Goal: Transaction & Acquisition: Download file/media

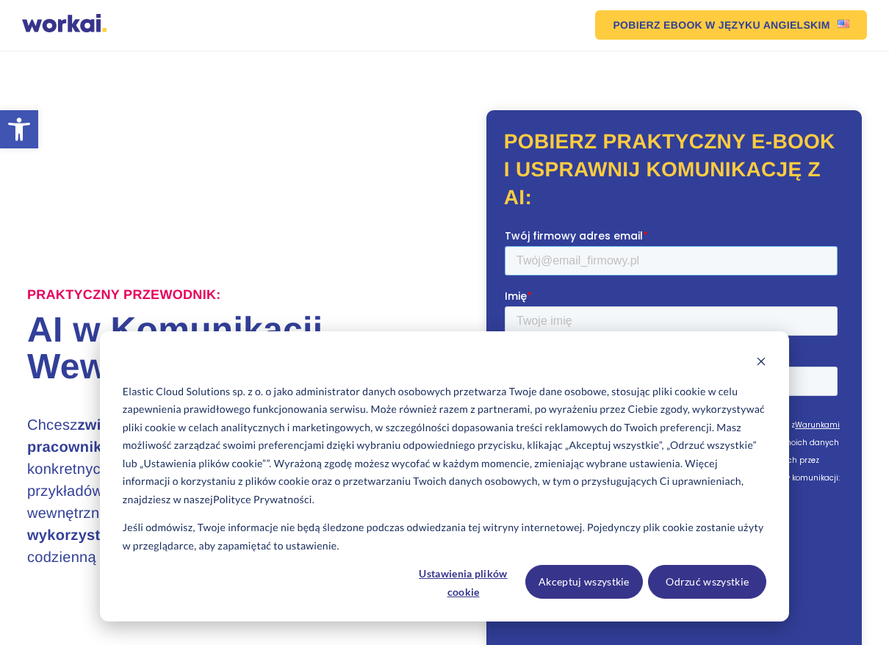
click at [578, 257] on input "Twój firmowy adres email *" at bounding box center [670, 260] width 333 height 29
type input "rafalek001@poczta.onet.pl"
type input "Rafał"
type input "Hoffmann"
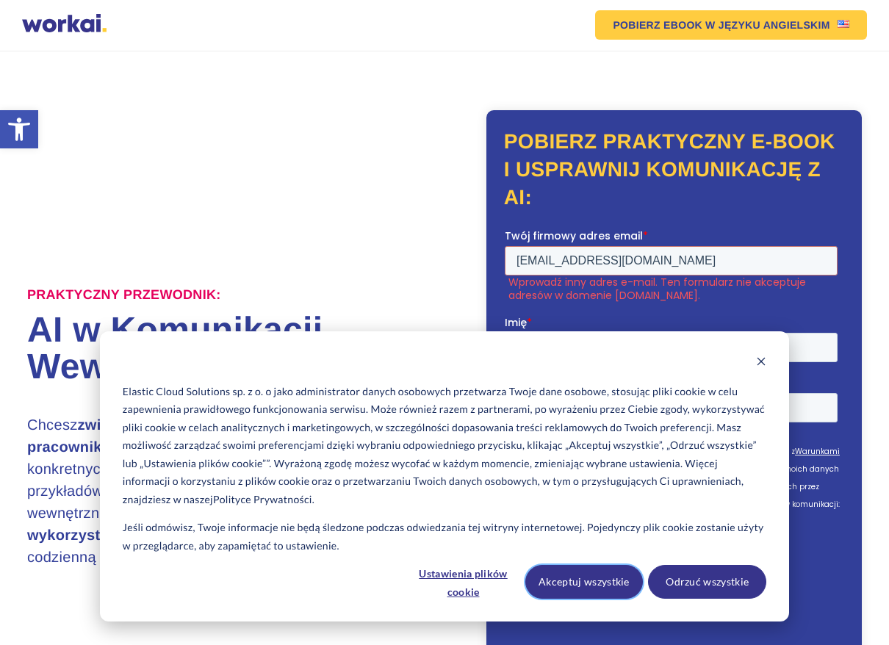
click at [613, 573] on button "Akceptuj wszystkie" at bounding box center [585, 582] width 118 height 34
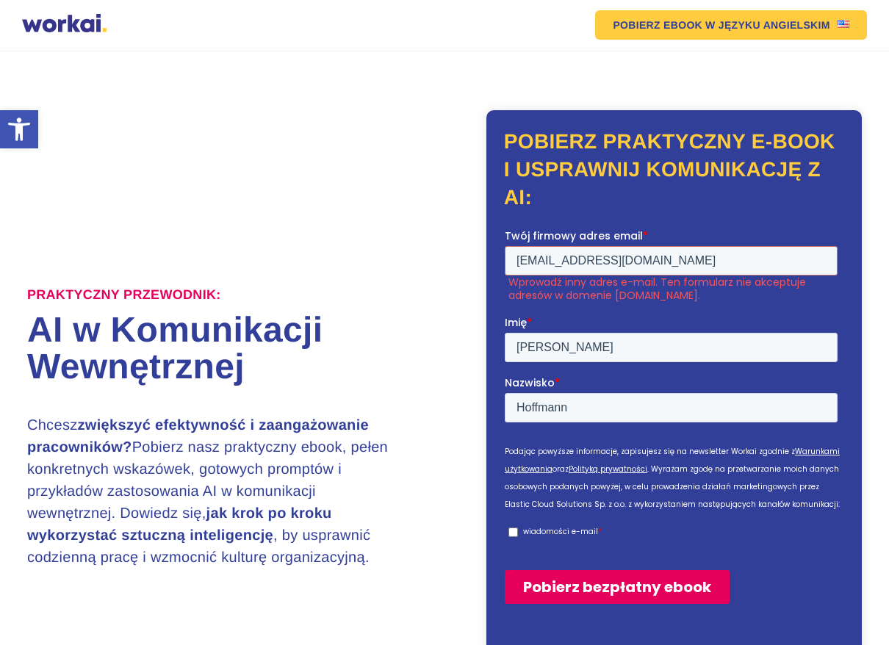
click at [509, 527] on input "wiadomości e-mail *" at bounding box center [513, 532] width 10 height 10
checkbox input "true"
click at [600, 570] on input "Pobierz bezpłatny ebook" at bounding box center [616, 587] width 225 height 34
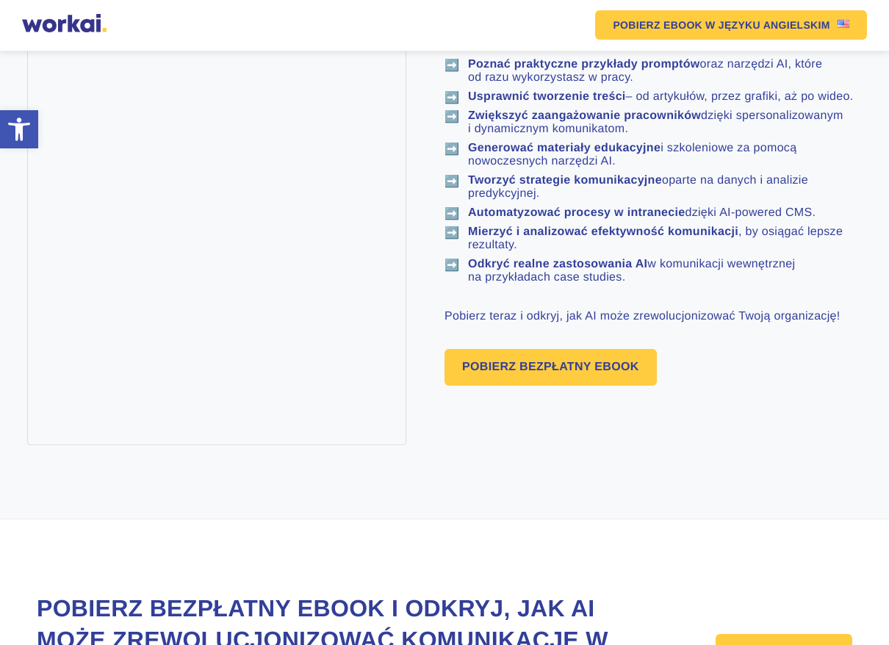
scroll to position [1103, 0]
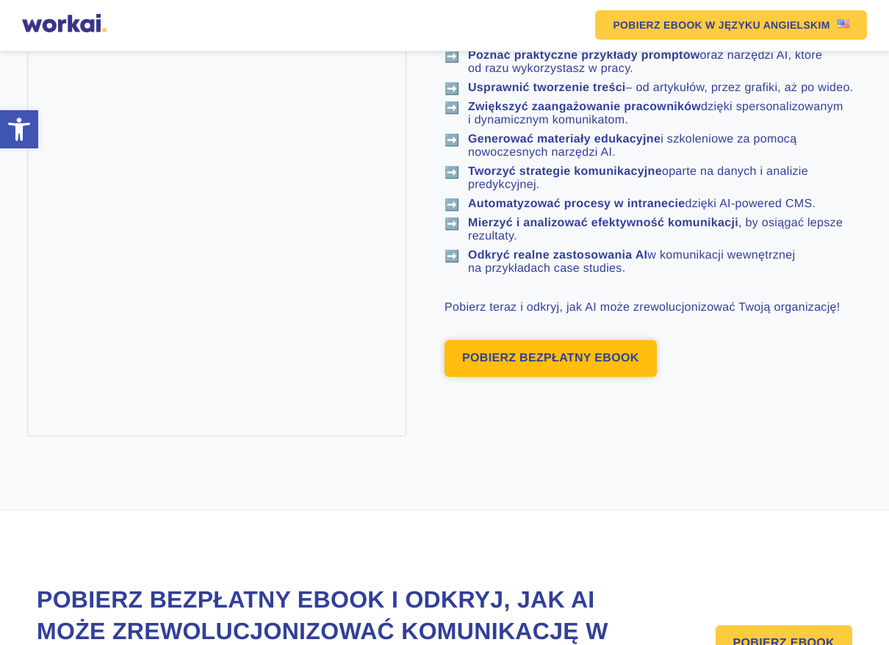
click at [545, 377] on link "POBIERZ BEZPŁATNY EBOOK" at bounding box center [551, 358] width 212 height 37
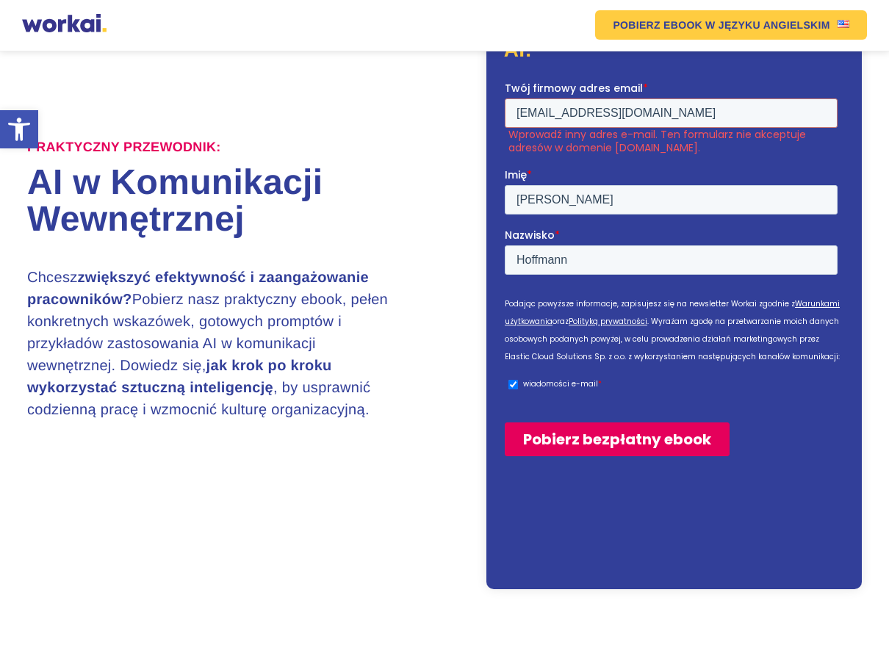
scroll to position [147, 0]
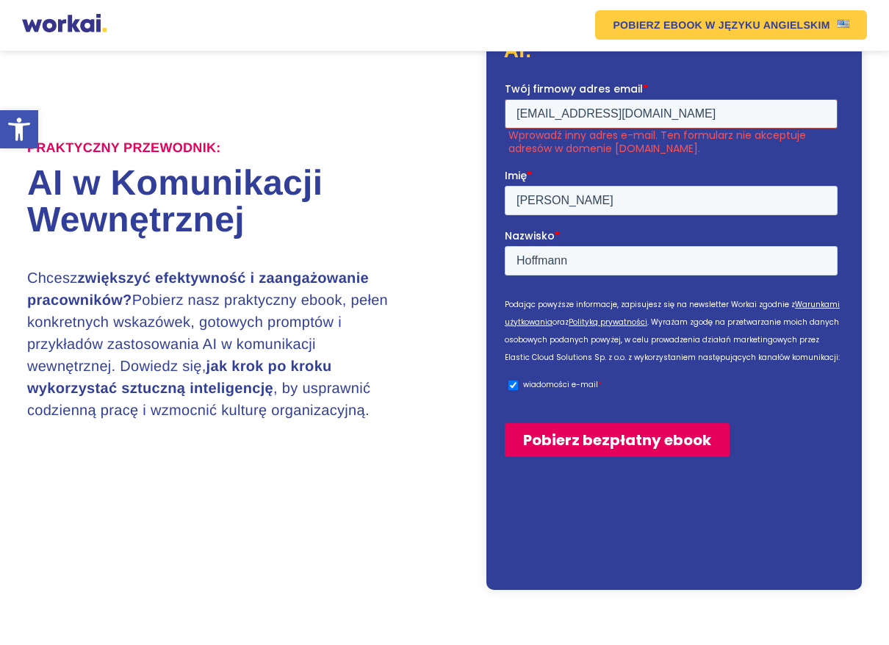
click at [676, 114] on input "rafalek001@poczta.onet.pl" at bounding box center [670, 112] width 333 height 29
drag, startPoint x: 676, startPoint y: 114, endPoint x: 1004, endPoint y: 215, distance: 343.2
click html "Twój firmowy adres email * rafalek001@poczta.onet.pl Wprowadź inny adres e-mail…"
click at [583, 423] on input "Pobierz bezpłatny ebook" at bounding box center [616, 440] width 225 height 34
click at [580, 423] on input "Pobierz bezpłatny ebook" at bounding box center [616, 440] width 225 height 34
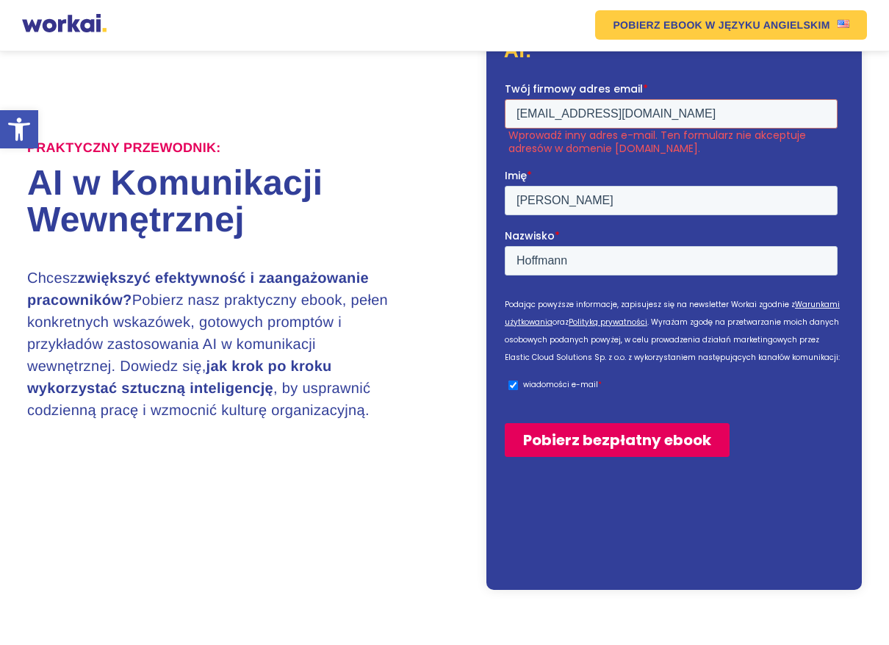
click at [580, 423] on input "Pobierz bezpłatny ebook" at bounding box center [616, 440] width 225 height 34
drag, startPoint x: 612, startPoint y: 109, endPoint x: 994, endPoint y: 223, distance: 398.1
click html "Twój firmowy adres email * edulex@interia.pl Wprowadź inny adres e-mail. Ten fo…"
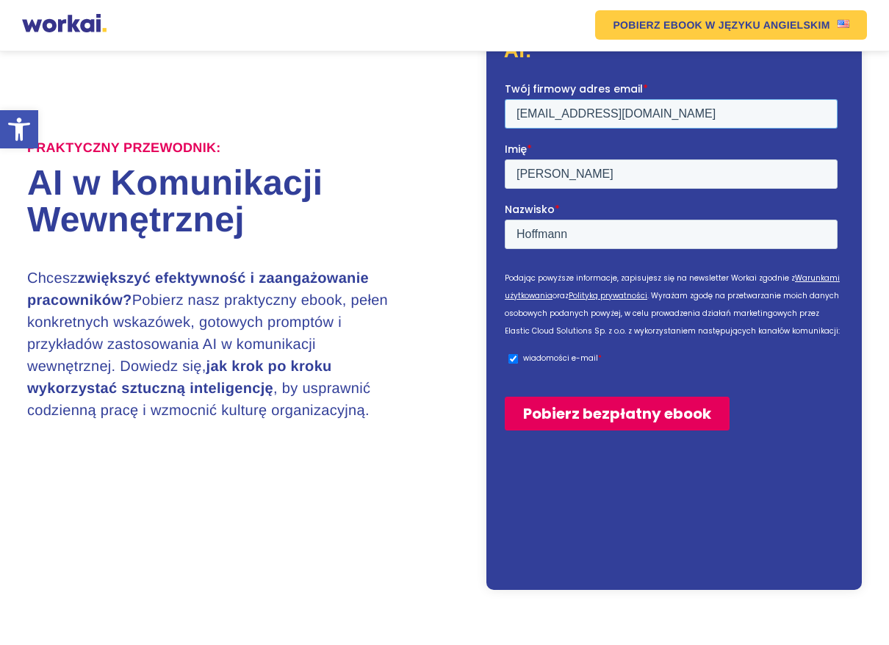
click at [567, 111] on input "hoffmannr@google.com" at bounding box center [670, 112] width 333 height 29
type input "hoffmannr17@google.com"
click at [590, 396] on input "Pobierz bezpłatny ebook" at bounding box center [616, 413] width 225 height 34
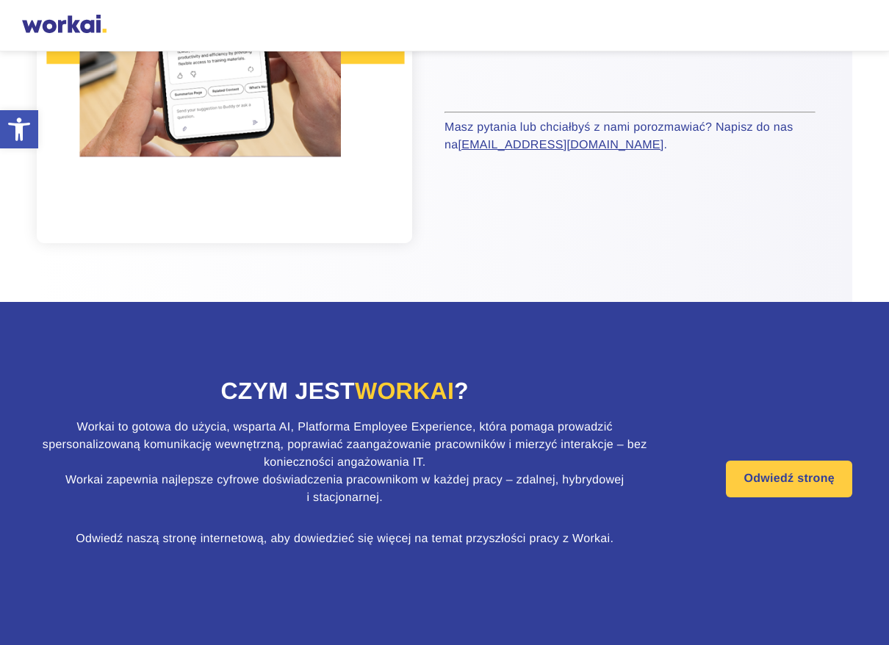
scroll to position [516, 0]
